Goal: Check status: Check status

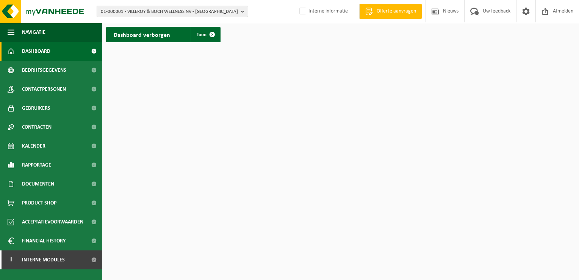
click at [242, 13] on b "button" at bounding box center [244, 11] width 7 height 11
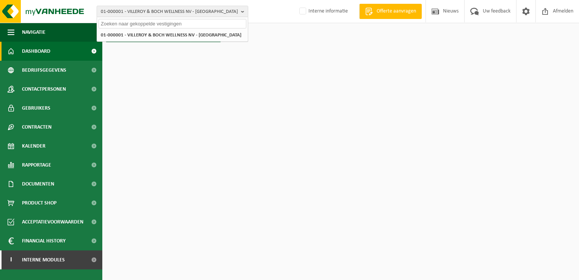
click at [214, 25] on input "text" at bounding box center [173, 23] width 148 height 9
paste input "01-000007"
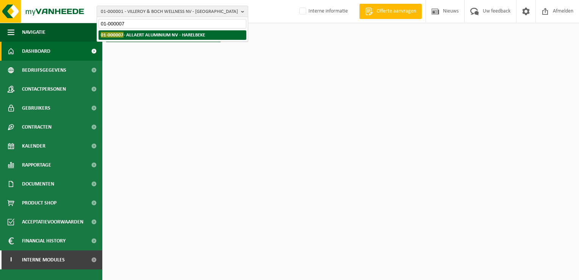
type input "01-000007"
click at [177, 37] on strong "01-000007 - ALLAERT ALUMINIUM NV - HARELBEKE" at bounding box center [153, 35] width 104 height 6
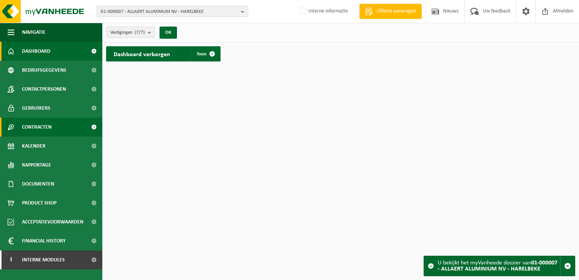
click at [38, 125] on span "Contracten" at bounding box center [37, 126] width 30 height 19
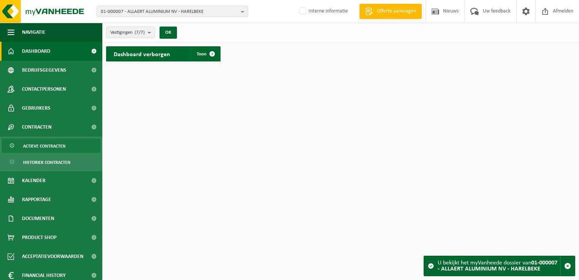
click at [37, 147] on span "Actieve contracten" at bounding box center [44, 146] width 42 height 14
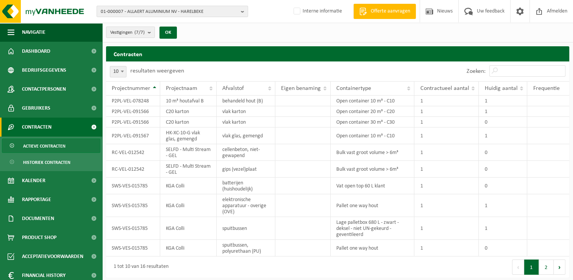
click at [122, 72] on b at bounding box center [122, 71] width 3 height 2
select select "50"
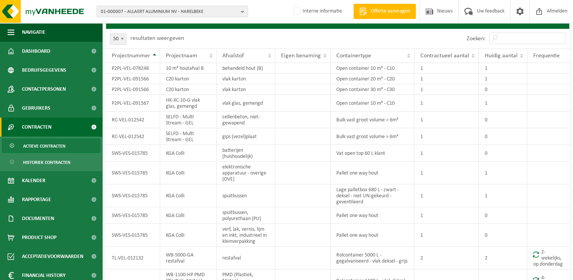
scroll to position [32, 0]
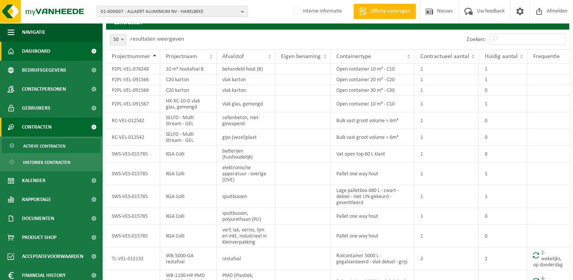
click at [28, 51] on span "Dashboard" at bounding box center [36, 51] width 28 height 19
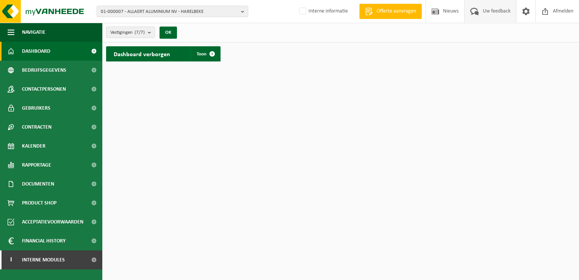
drag, startPoint x: 562, startPoint y: 13, endPoint x: 489, endPoint y: 18, distance: 73.3
click at [562, 13] on span "Afmelden" at bounding box center [563, 11] width 24 height 22
